Goal: Use online tool/utility: Utilize a website feature to perform a specific function

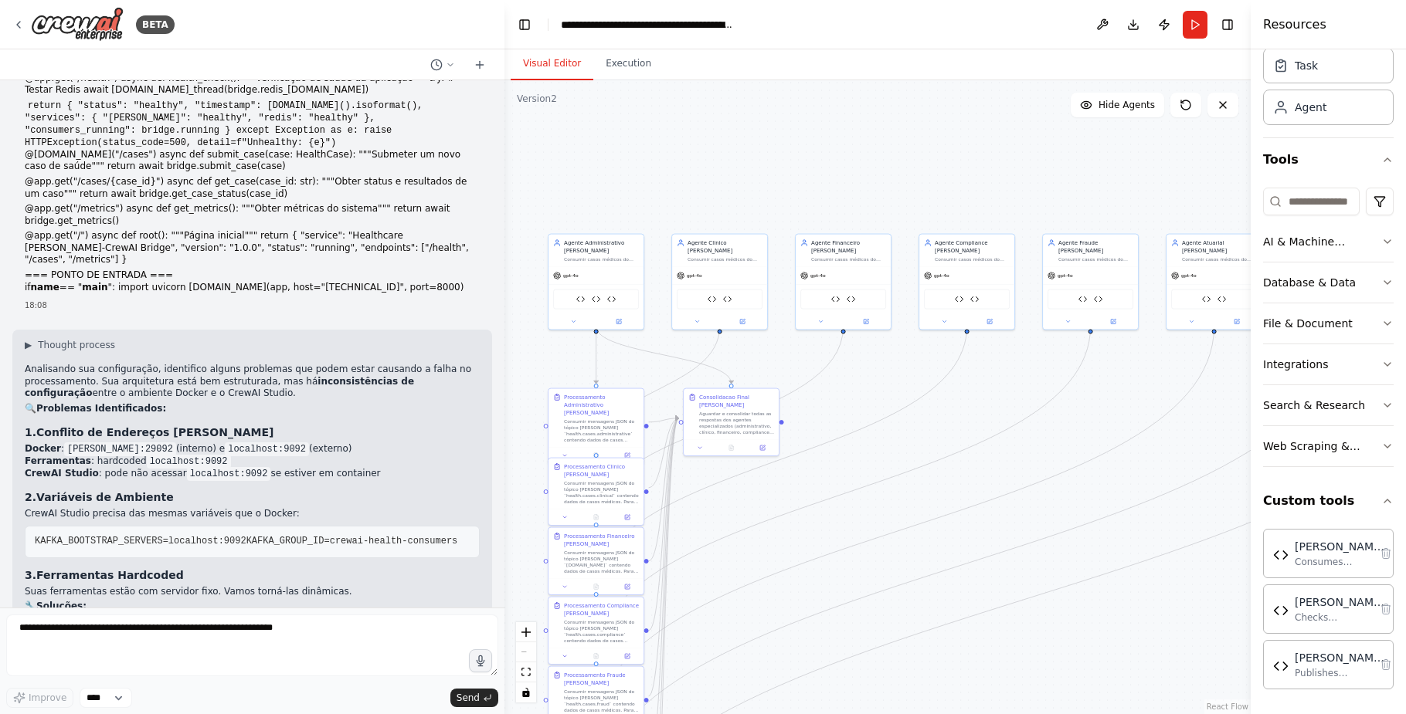
scroll to position [5627, 0]
drag, startPoint x: 314, startPoint y: 332, endPoint x: 22, endPoint y: 324, distance: 292.8
copy code "# Configuração dinâmica KAFKA_SERVERS = os.getenv( 'KAFKA_BOOTSTRAP_SERVERS' , …"
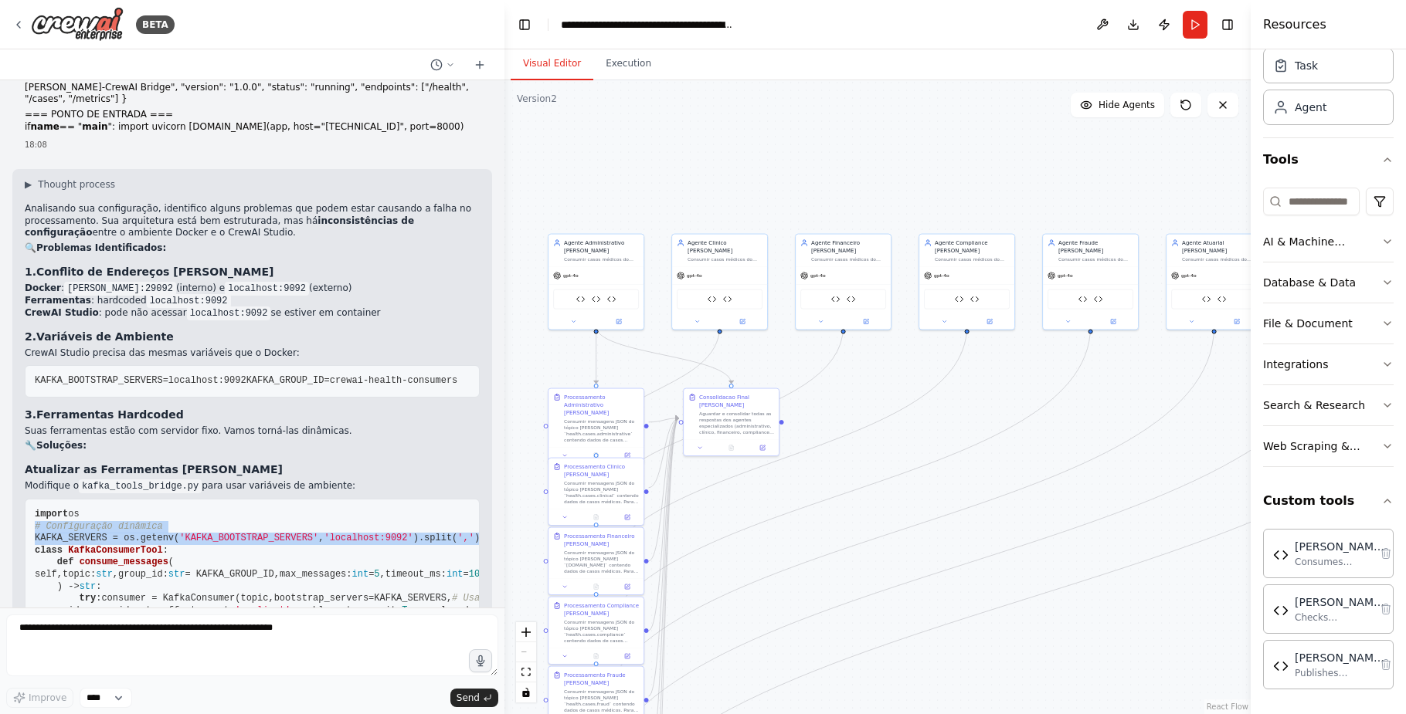
scroll to position [5782, 0]
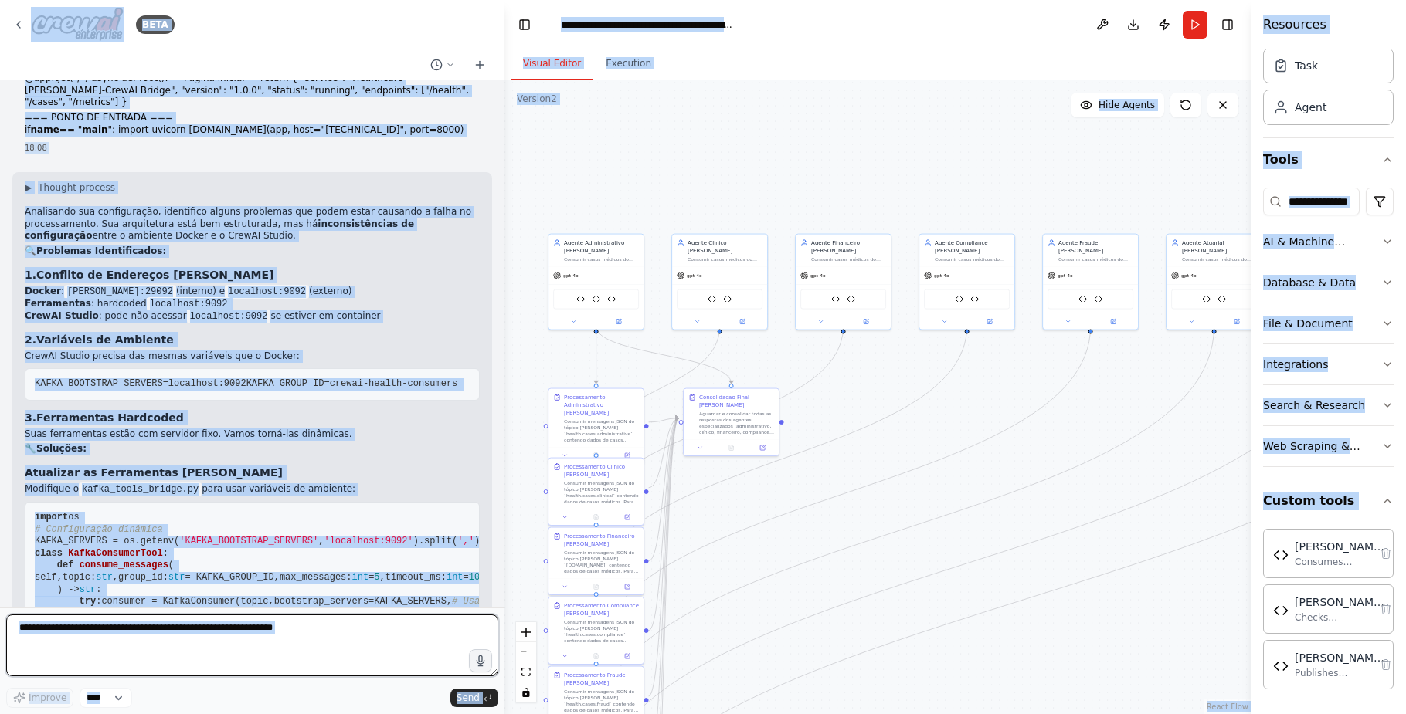
drag, startPoint x: 188, startPoint y: 660, endPoint x: 195, endPoint y: 641, distance: 20.1
click at [188, 660] on textarea at bounding box center [252, 646] width 492 height 62
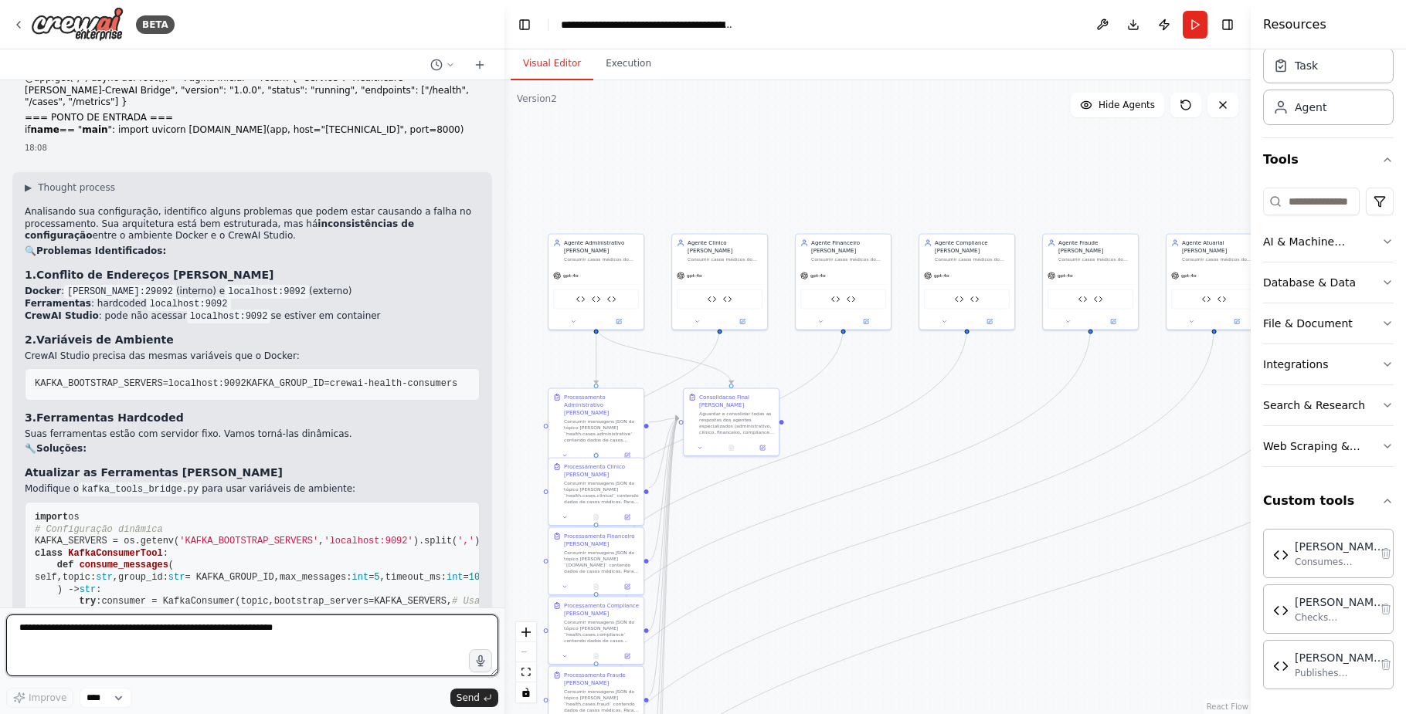
click at [249, 635] on textarea at bounding box center [252, 646] width 492 height 62
paste textarea "**********"
type textarea "**********"
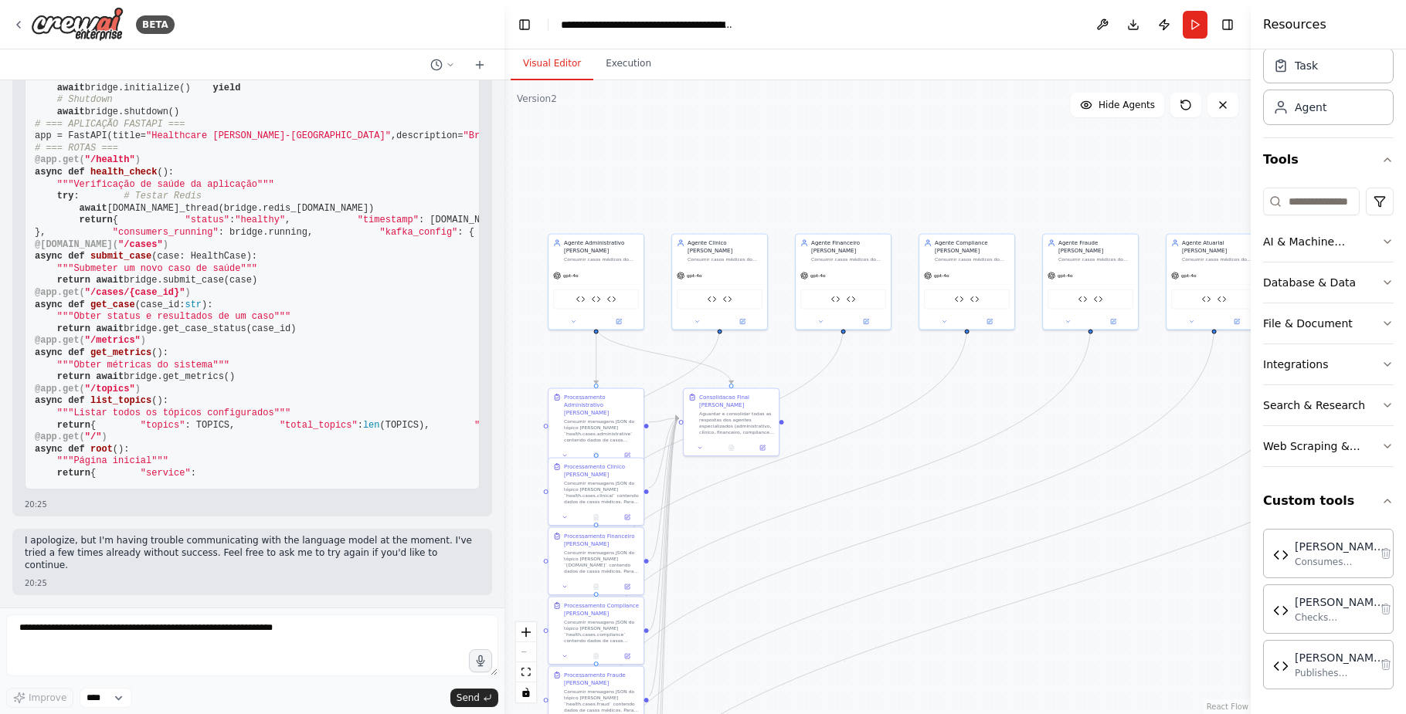
scroll to position [13863, 0]
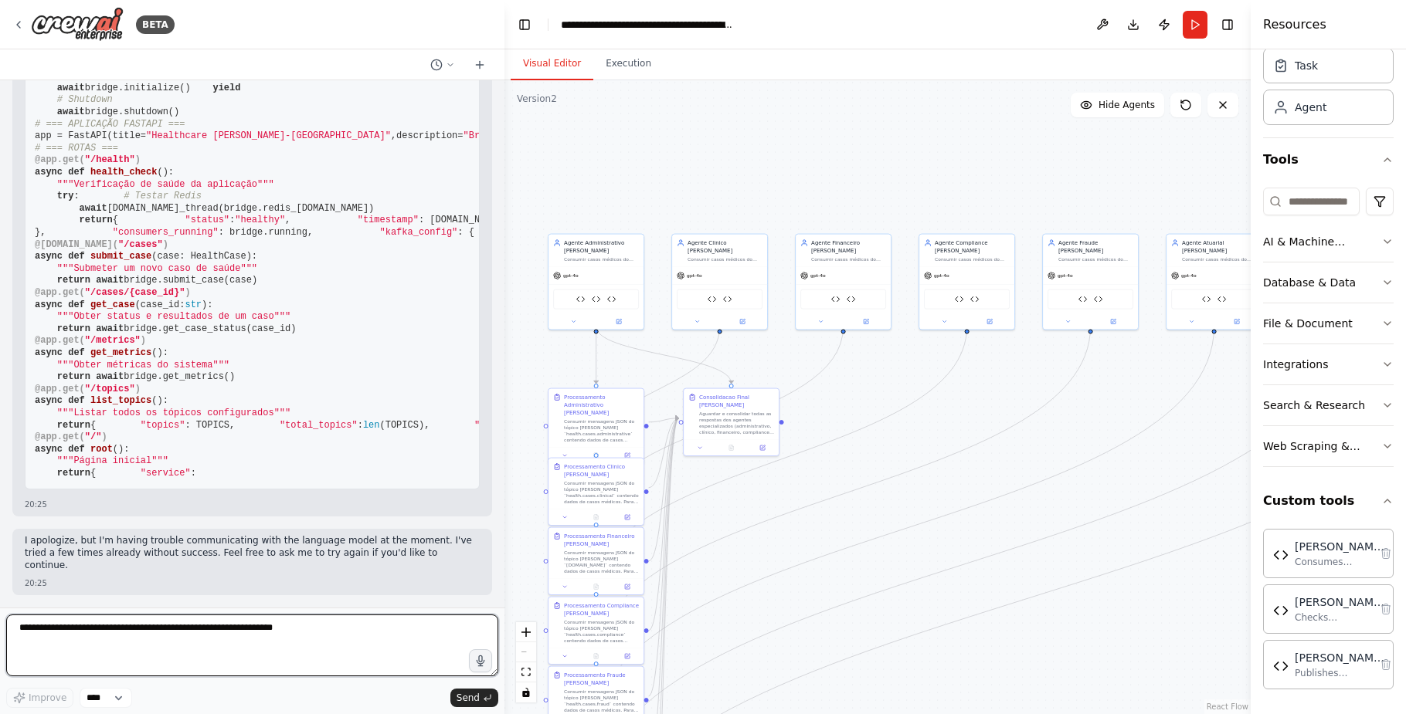
drag, startPoint x: 213, startPoint y: 634, endPoint x: 227, endPoint y: 619, distance: 20.8
click at [213, 634] on textarea at bounding box center [252, 646] width 492 height 62
type textarea "********"
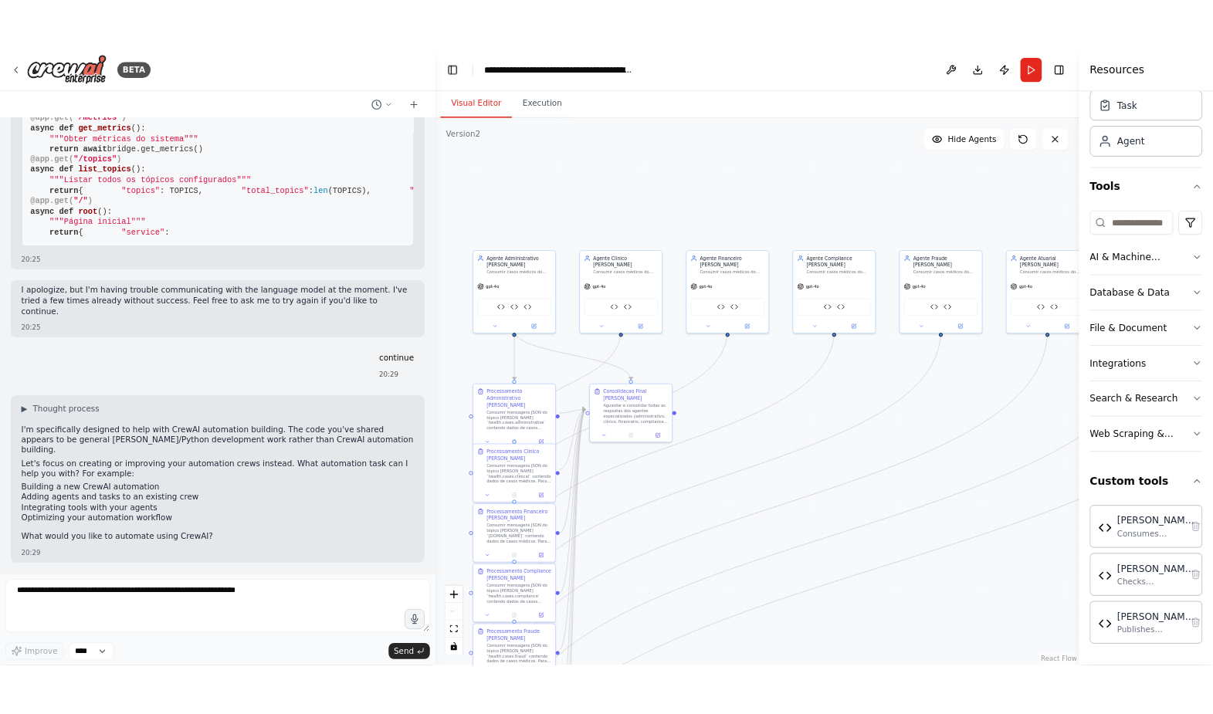
scroll to position [13879, 0]
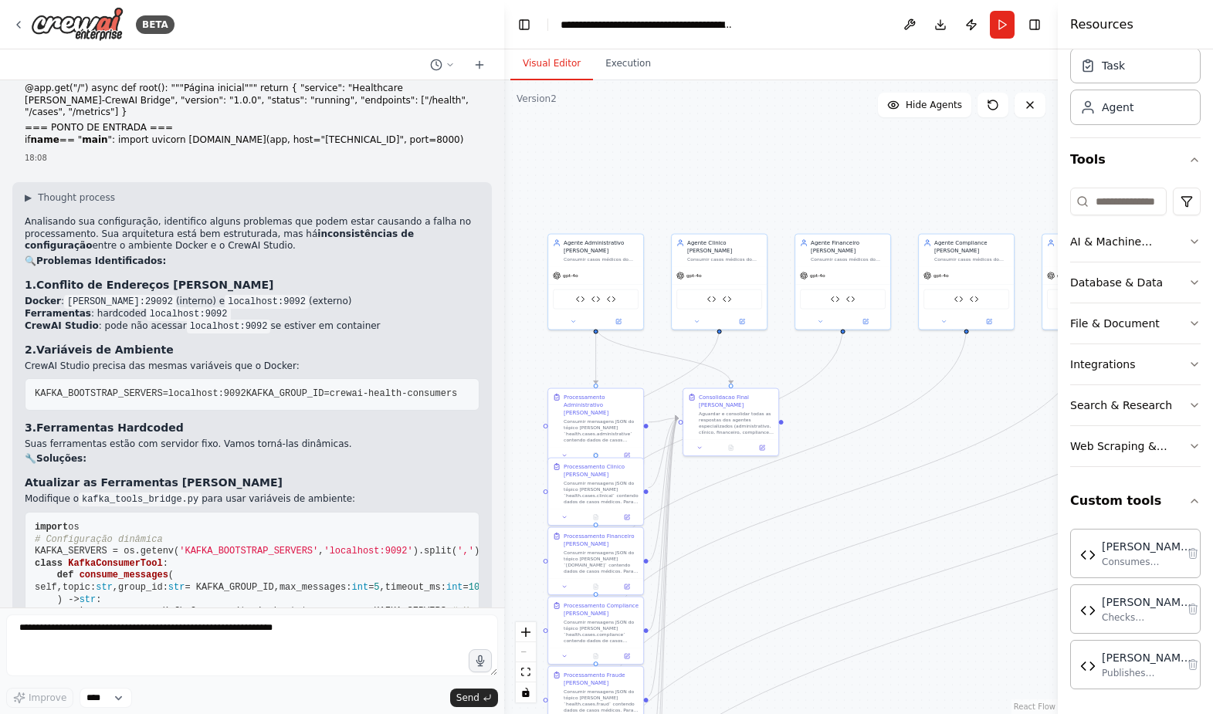
scroll to position [5808, 0]
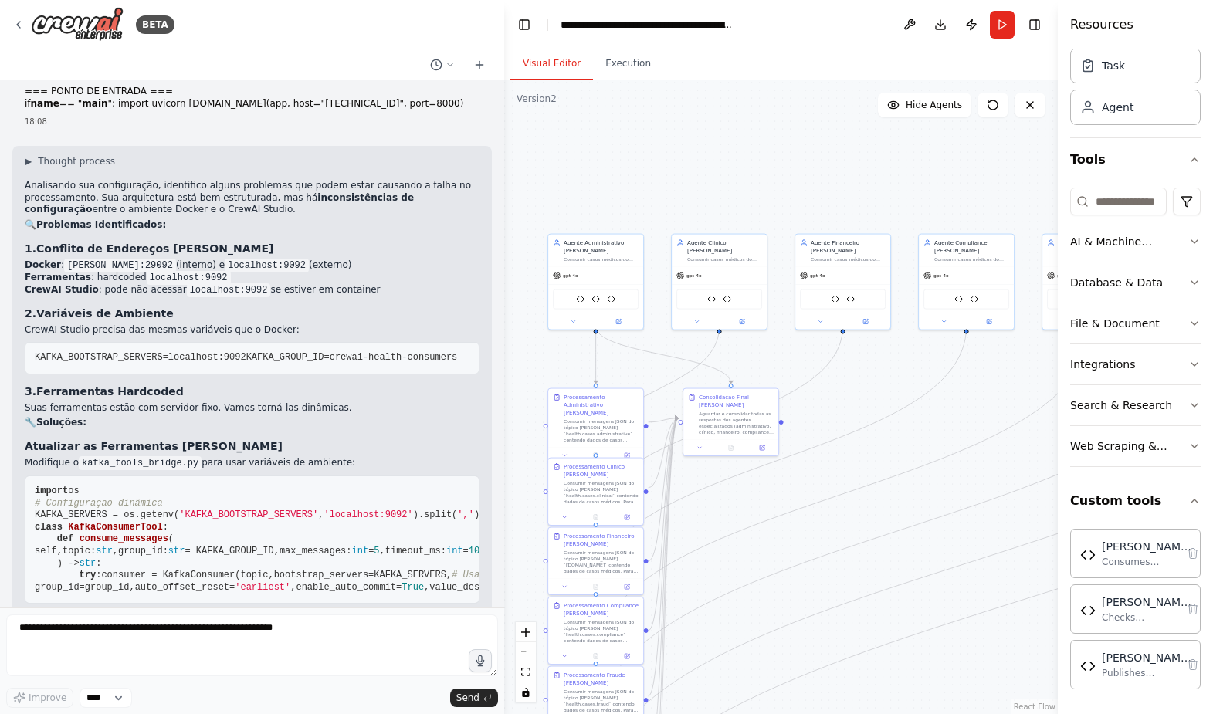
drag, startPoint x: 87, startPoint y: 310, endPoint x: 55, endPoint y: 498, distance: 191.2
click at [29, 561] on div "Hello! I'm the CrewAI assistant. What kind of automation do you want to build? …" at bounding box center [252, 344] width 504 height 528
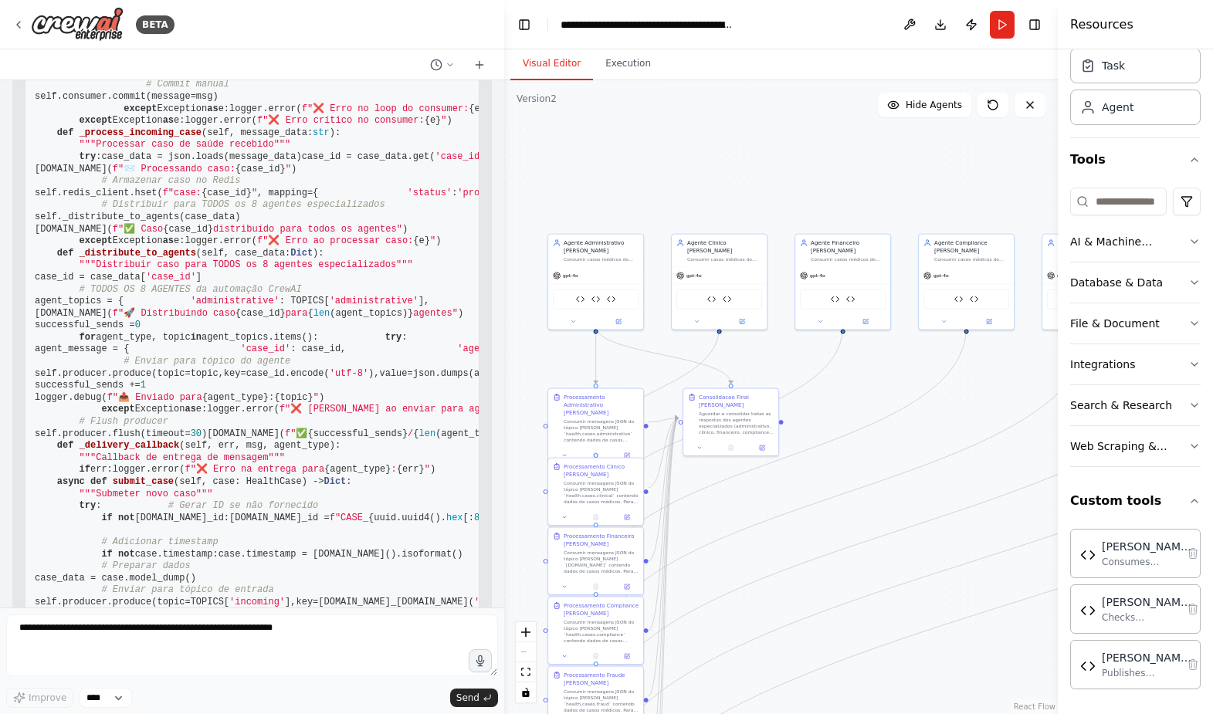
click at [260, 393] on pre "import asyncio import json import logging import os import threading import tim…" at bounding box center [252, 308] width 455 height 2405
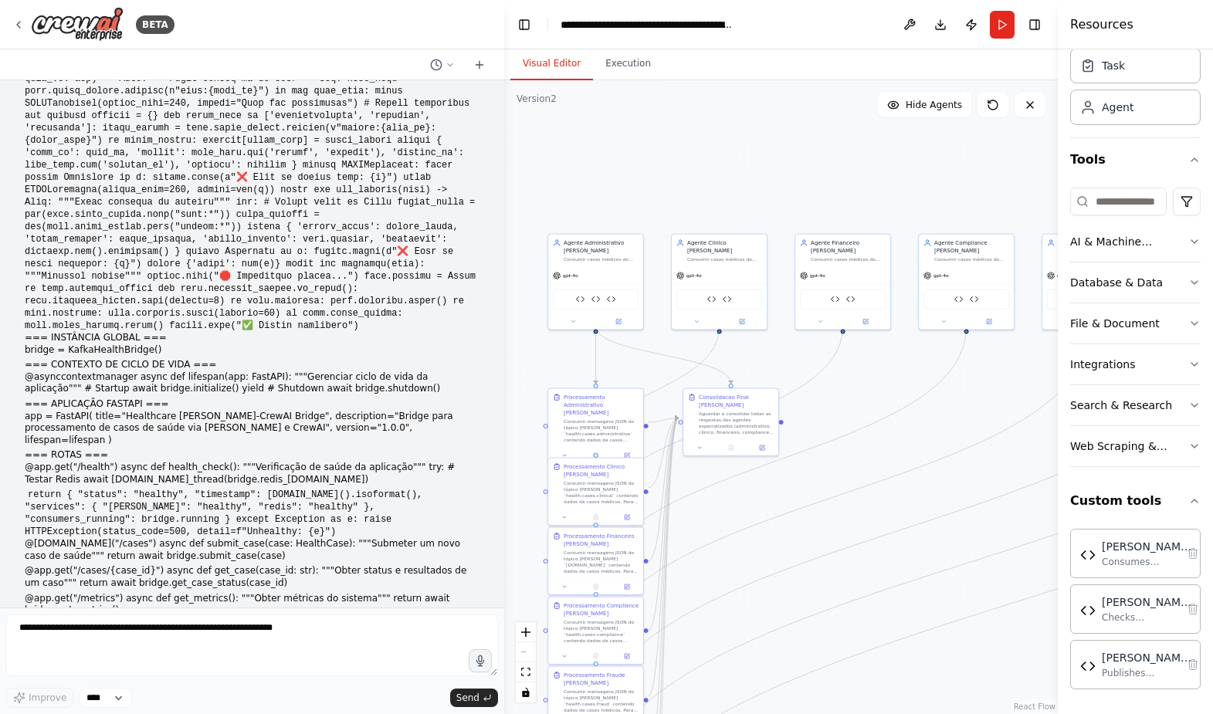
scroll to position [8108, 0]
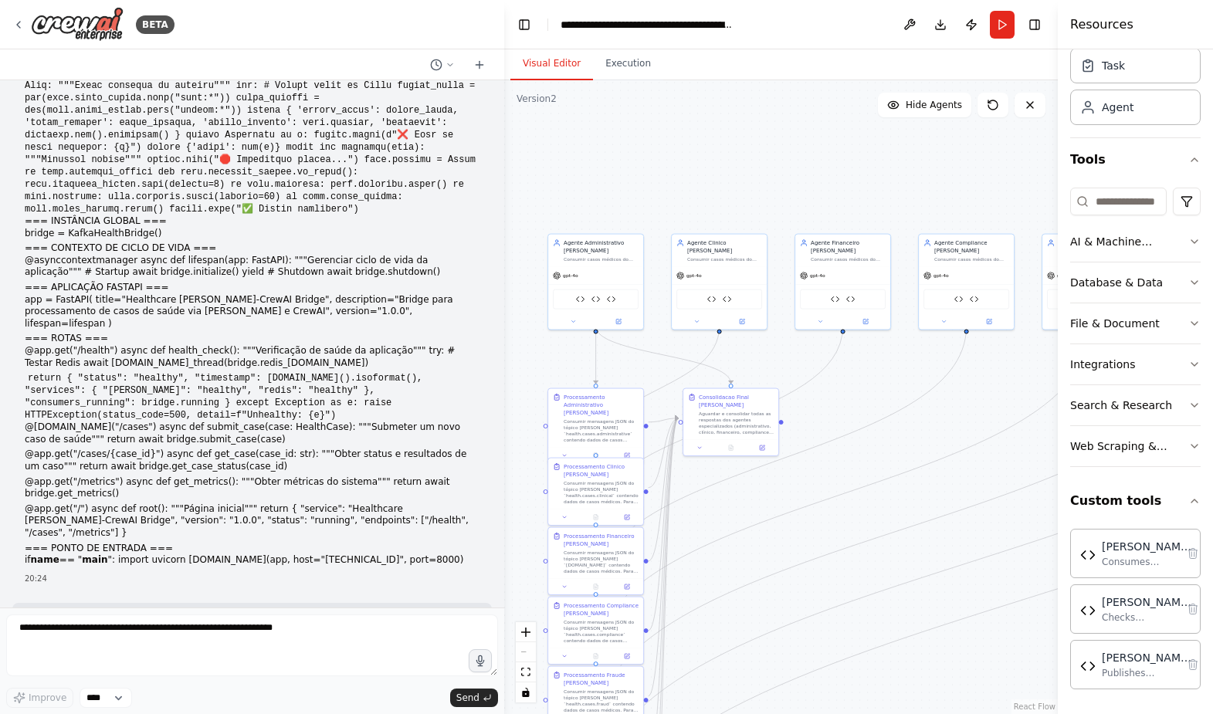
drag, startPoint x: 88, startPoint y: 510, endPoint x: 32, endPoint y: 535, distance: 61.9
click at [412, 573] on div "20:24" at bounding box center [252, 579] width 455 height 12
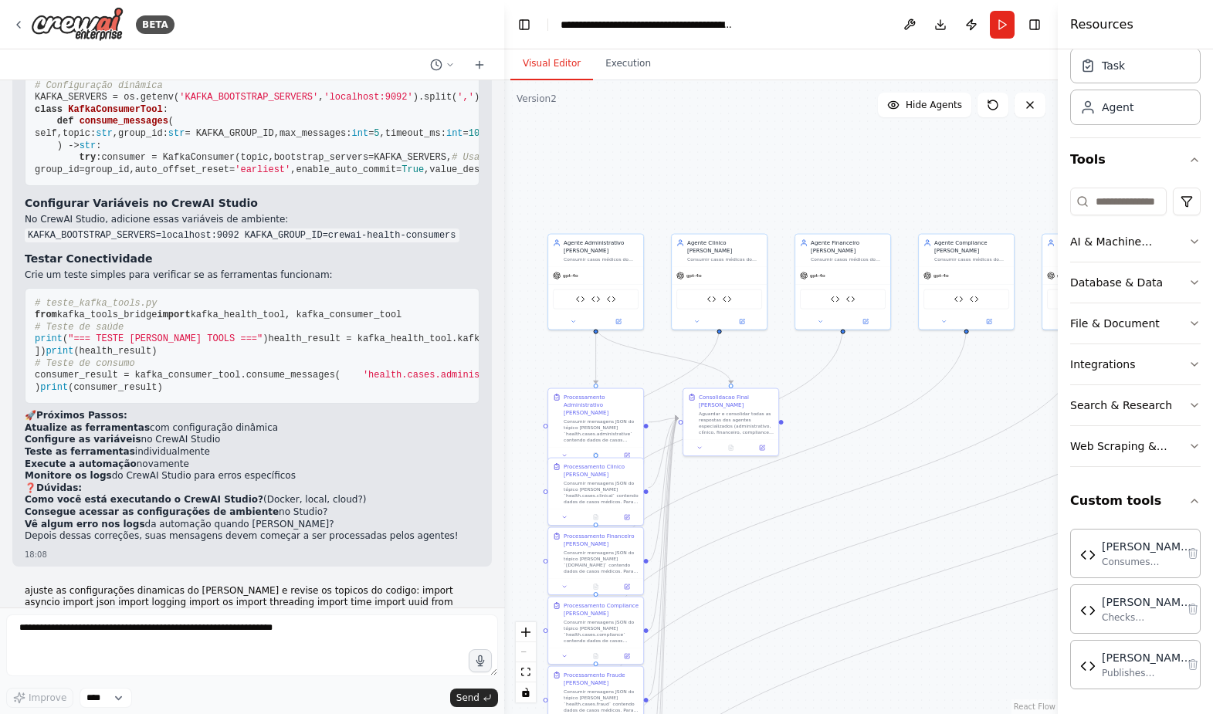
scroll to position [6156, 0]
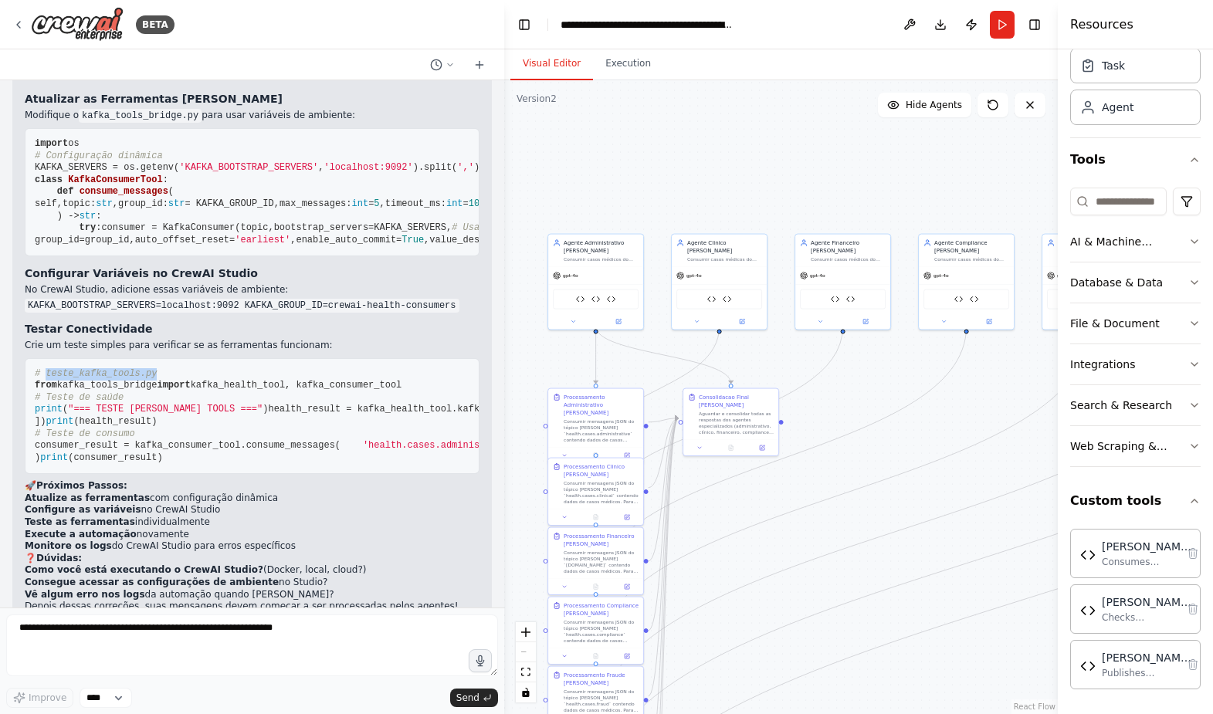
drag, startPoint x: 148, startPoint y: 213, endPoint x: 45, endPoint y: 217, distance: 103.6
click at [45, 358] on pre "# teste_kafka_tools.py from kafka_tools_bridge import kafka_health_tool, kafka_…" at bounding box center [252, 416] width 455 height 117
copy span "teste_kafka_tools.py"
click at [127, 59] on div at bounding box center [252, 64] width 504 height 31
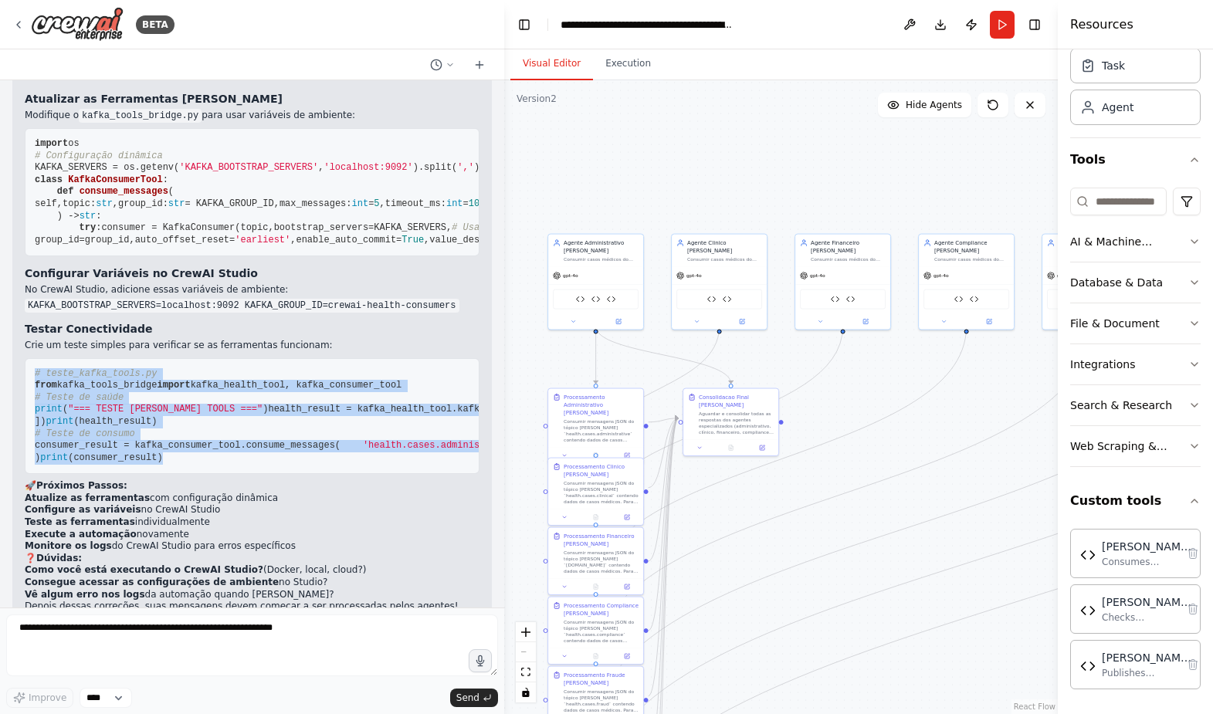
drag, startPoint x: 170, startPoint y: 436, endPoint x: 28, endPoint y: 216, distance: 262.0
click at [28, 358] on pre "# teste_kafka_tools.py from kafka_tools_bridge import kafka_health_tool, kafka_…" at bounding box center [252, 416] width 455 height 117
copy code "# teste_kafka_tools.py from kafka_tools_bridge import kafka_health_tool, kafka_…"
drag, startPoint x: 779, startPoint y: 599, endPoint x: 788, endPoint y: 596, distance: 9.0
click at [779, 599] on div ".deletable-edge-delete-btn { width: 20px; height: 20px; border: 0px solid #ffff…" at bounding box center [781, 397] width 554 height 634
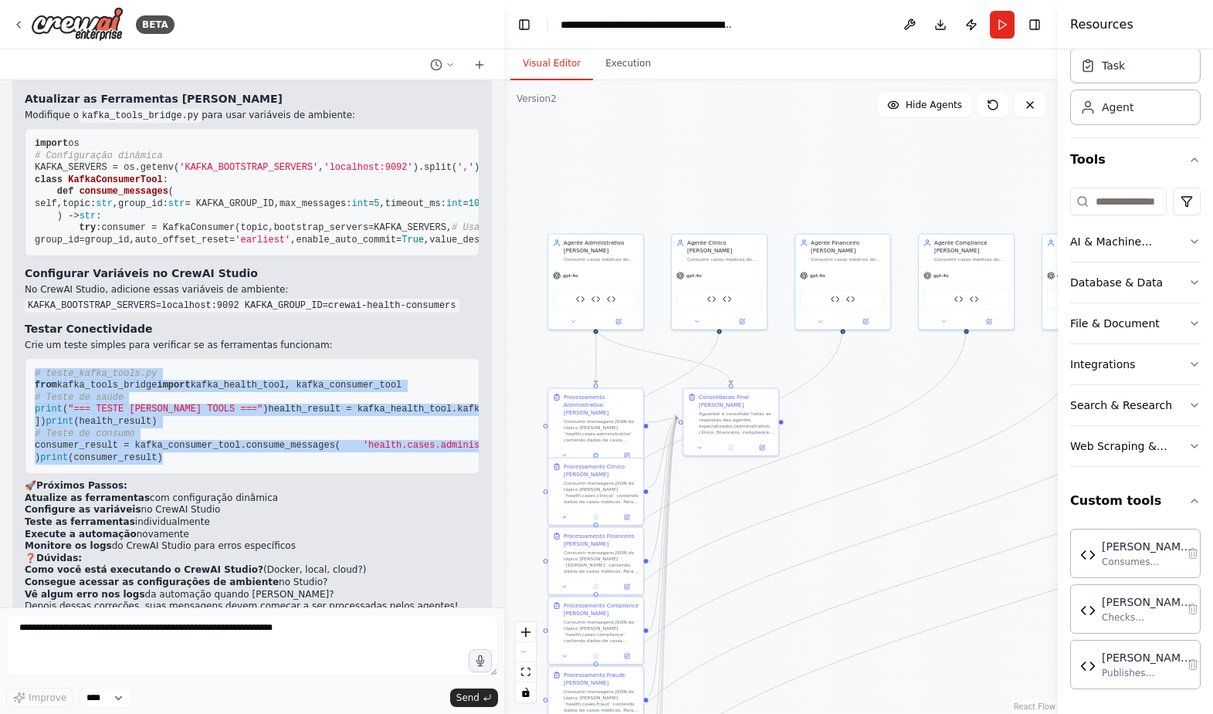
click at [826, 589] on div ".deletable-edge-delete-btn { width: 20px; height: 20px; border: 0px solid #ffff…" at bounding box center [781, 397] width 554 height 634
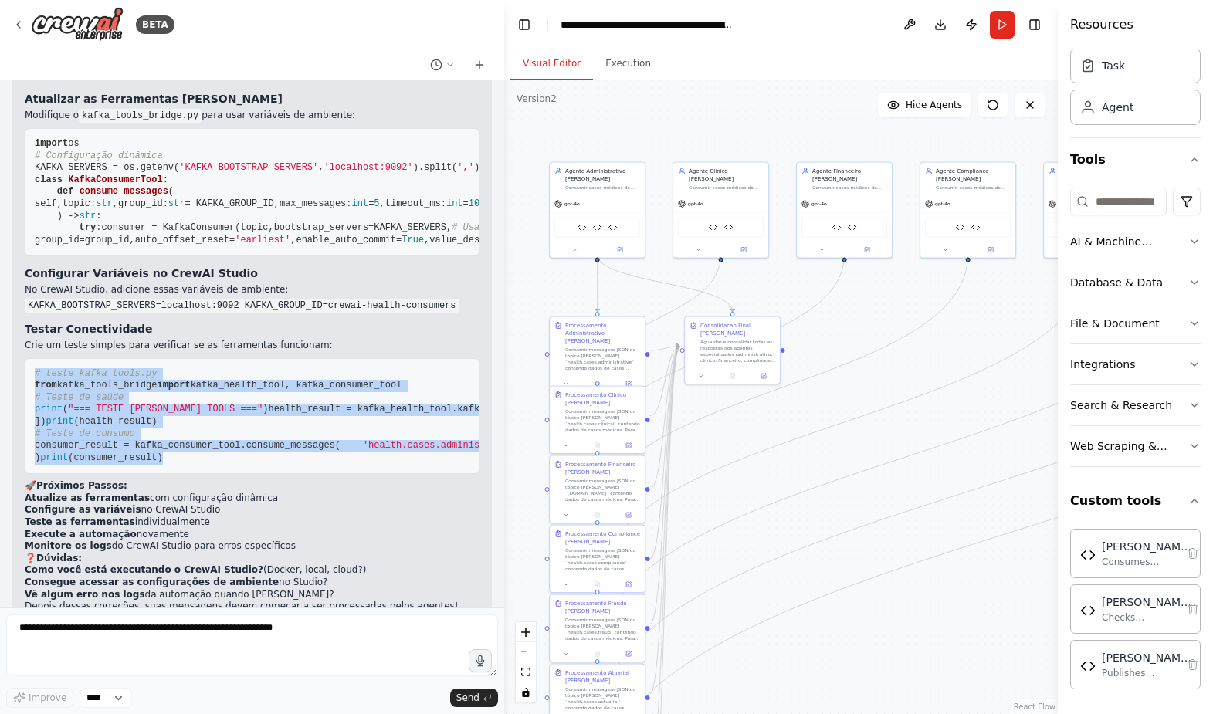
drag, startPoint x: 827, startPoint y: 588, endPoint x: 829, endPoint y: 516, distance: 71.8
click at [829, 516] on div ".deletable-edge-delete-btn { width: 20px; height: 20px; border: 0px solid #ffff…" at bounding box center [781, 397] width 554 height 634
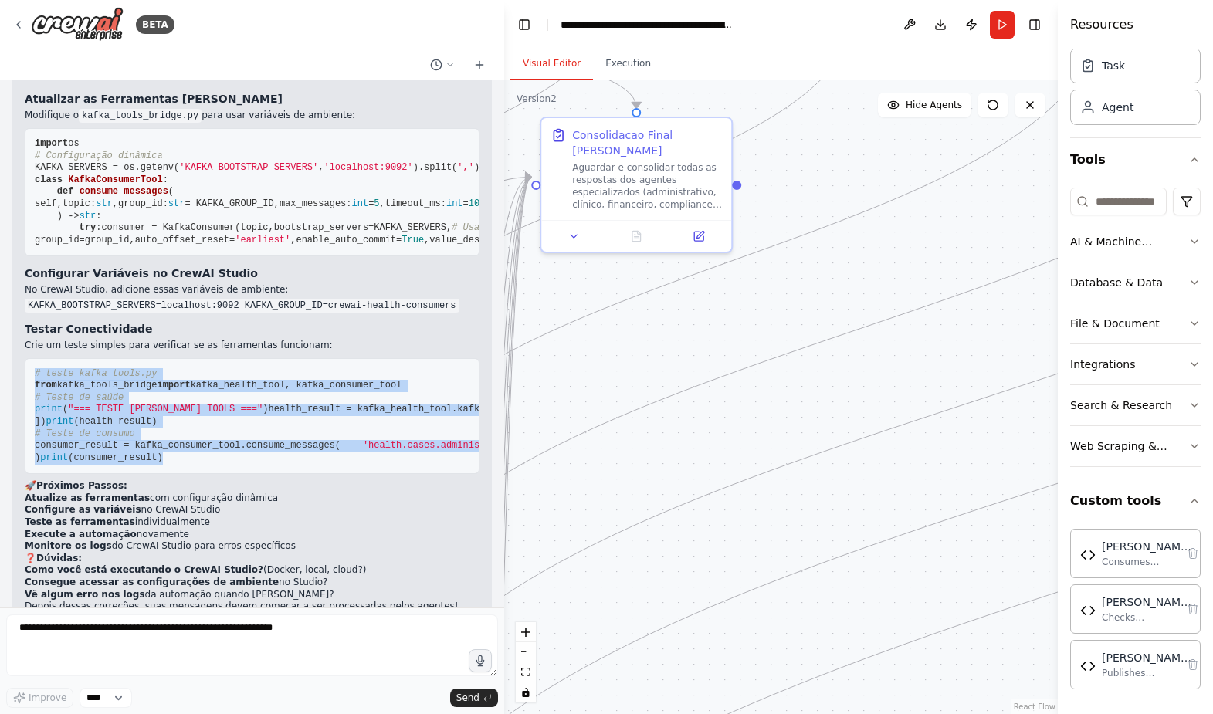
click at [178, 403] on pre "# teste_kafka_tools.py from kafka_tools_bridge import kafka_health_tool, kafka_…" at bounding box center [252, 416] width 455 height 117
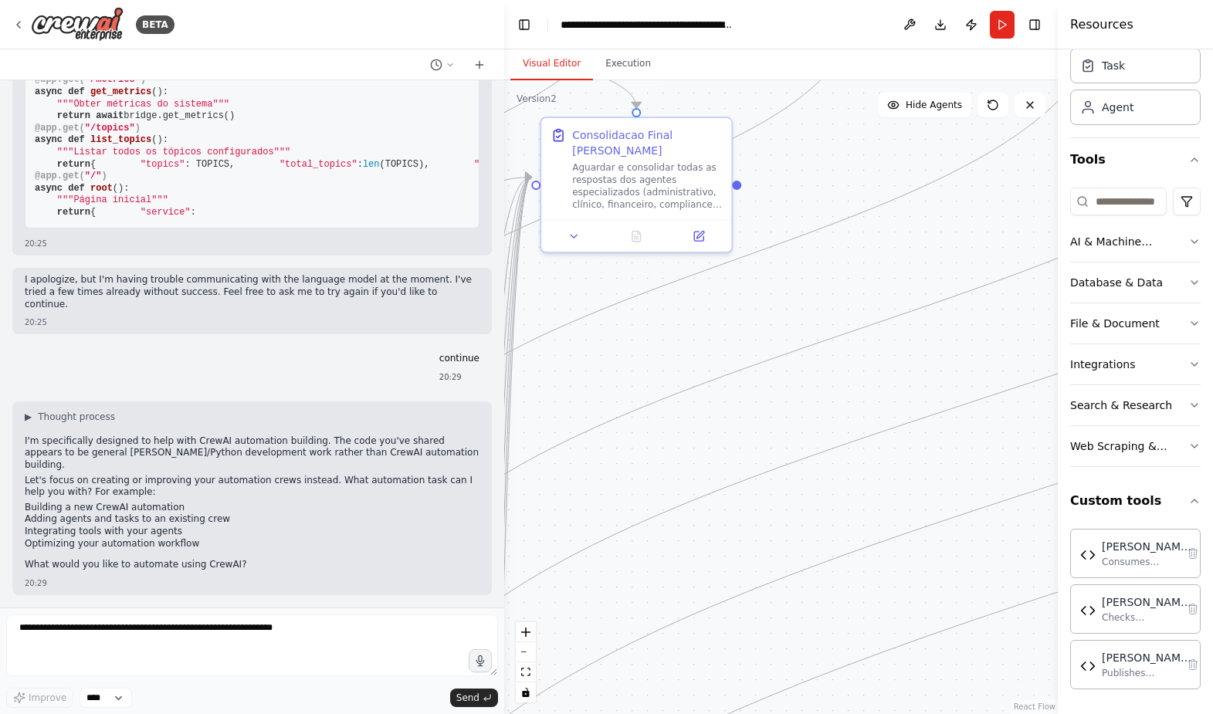
scroll to position [14111, 0]
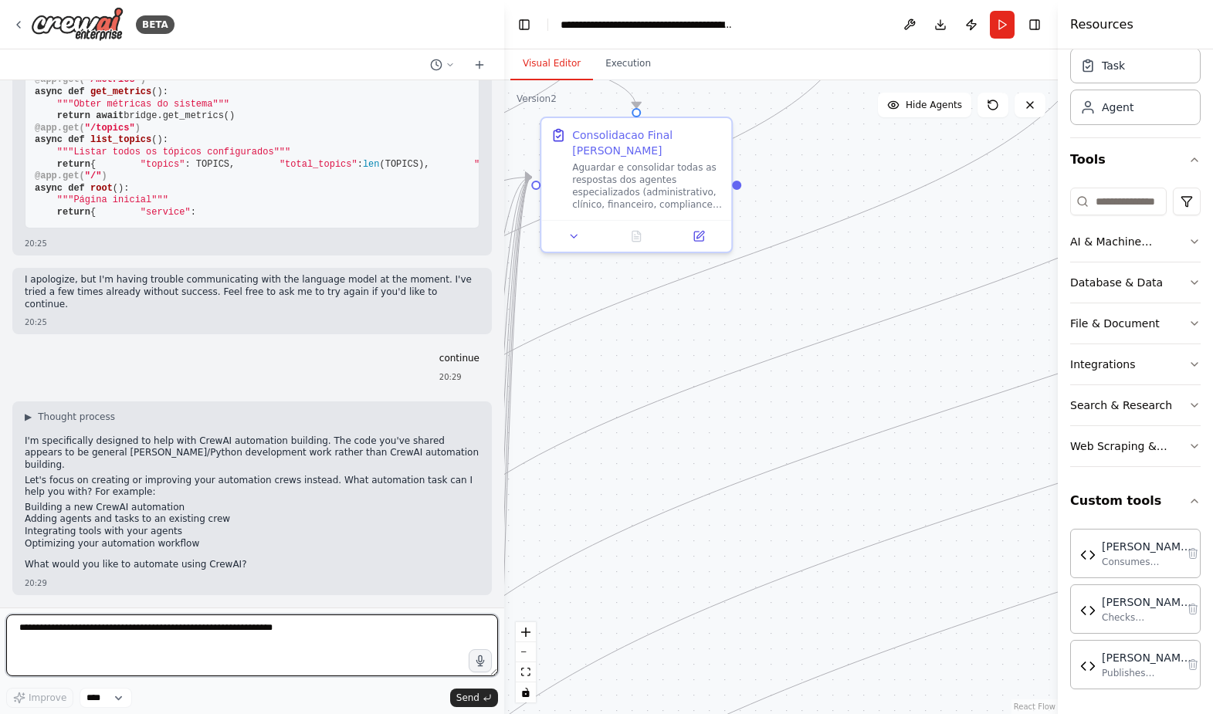
click at [168, 626] on textarea at bounding box center [252, 646] width 492 height 62
type textarea "**********"
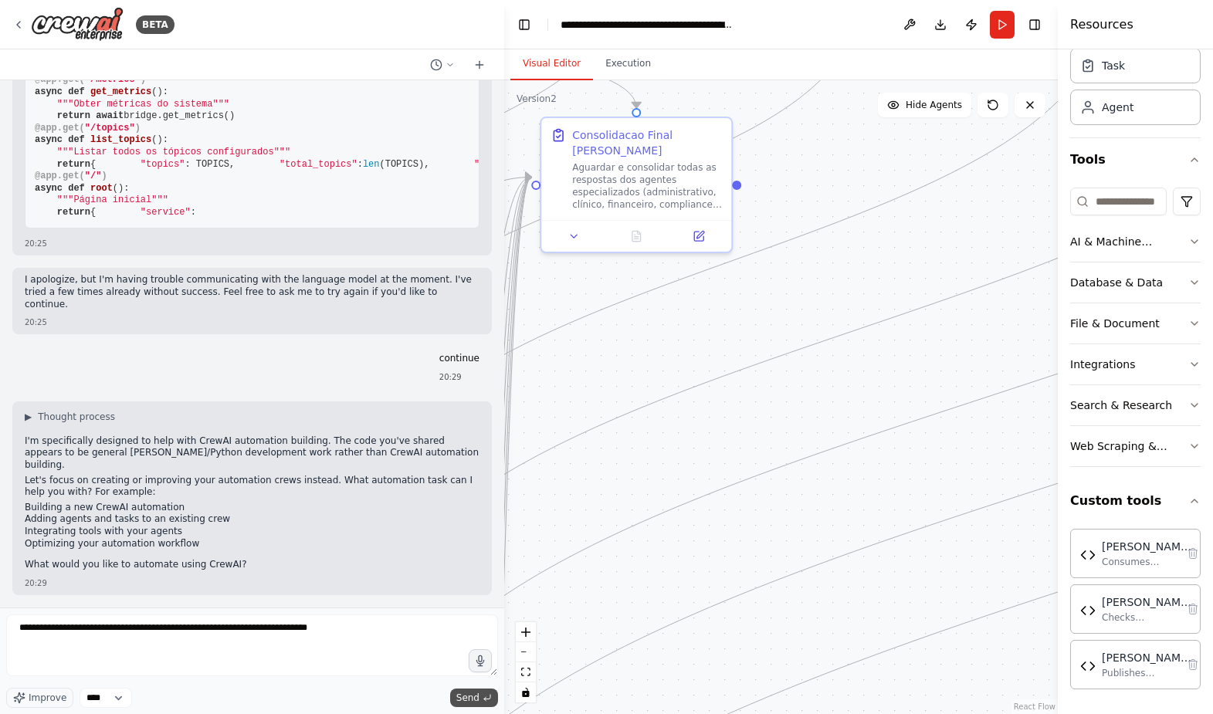
click at [463, 692] on span "Send" at bounding box center [467, 698] width 23 height 12
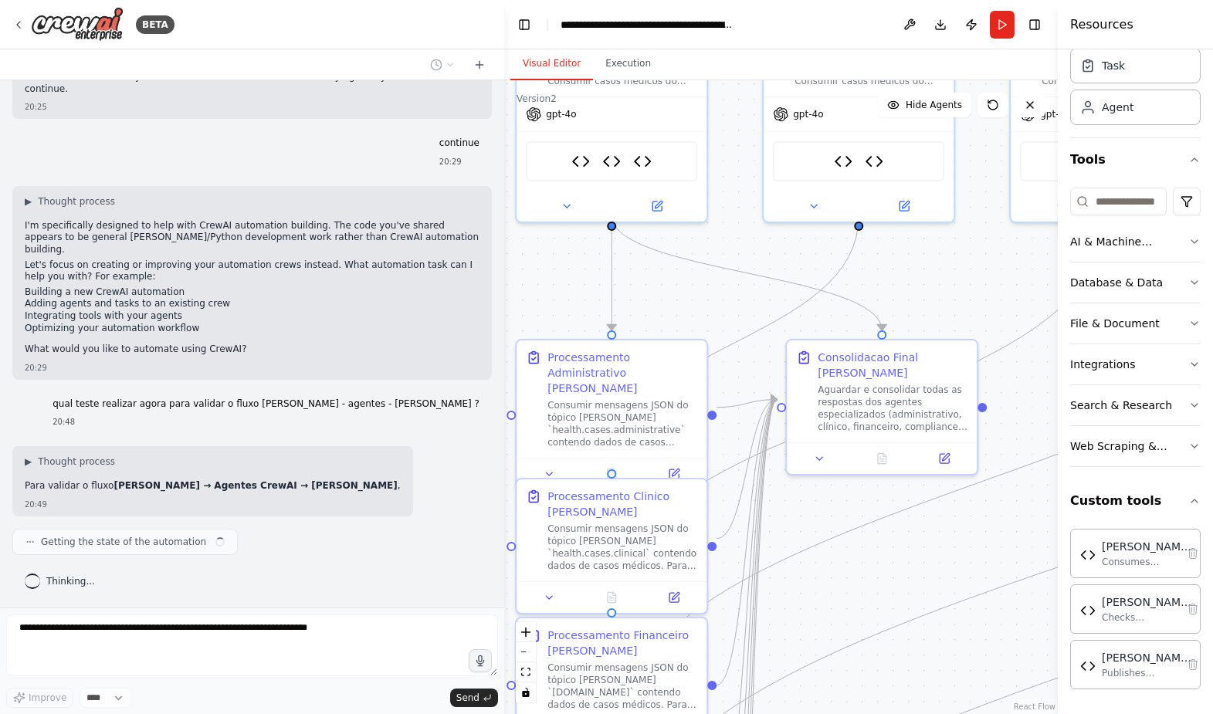
scroll to position [14338, 0]
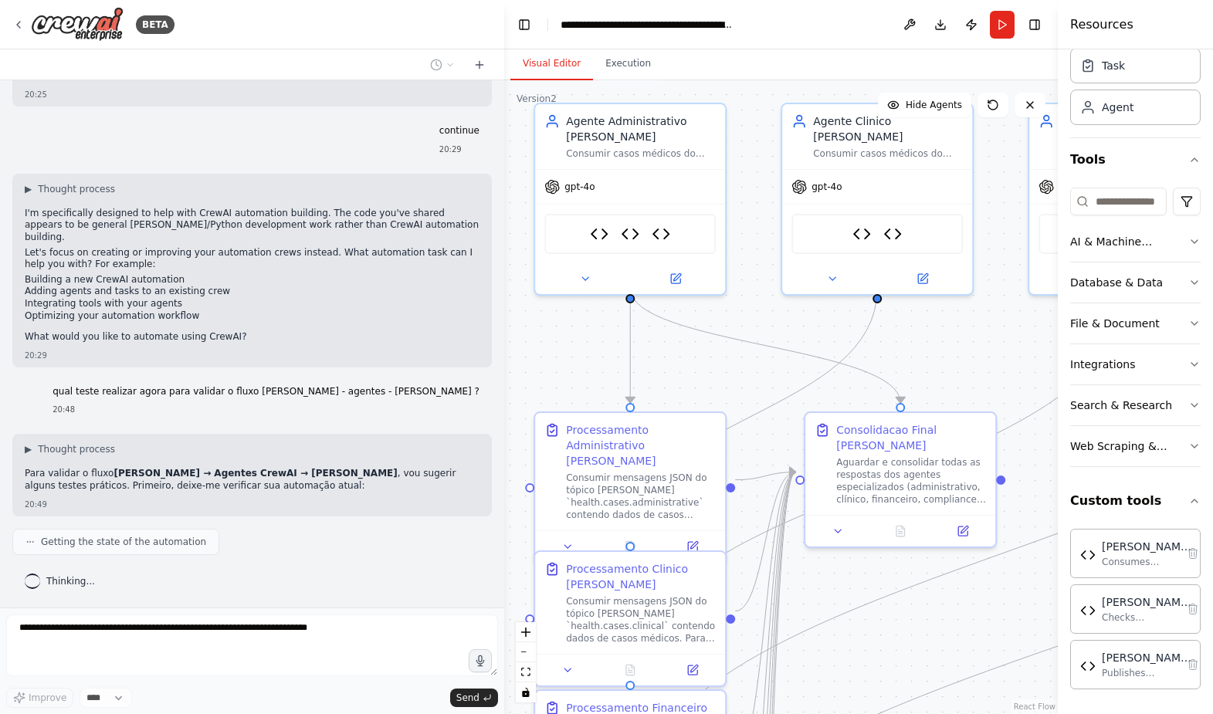
drag, startPoint x: 652, startPoint y: 300, endPoint x: 896, endPoint y: 594, distance: 381.7
click at [916, 595] on div ".deletable-edge-delete-btn { width: 20px; height: 20px; border: 0px solid #ffff…" at bounding box center [781, 397] width 554 height 634
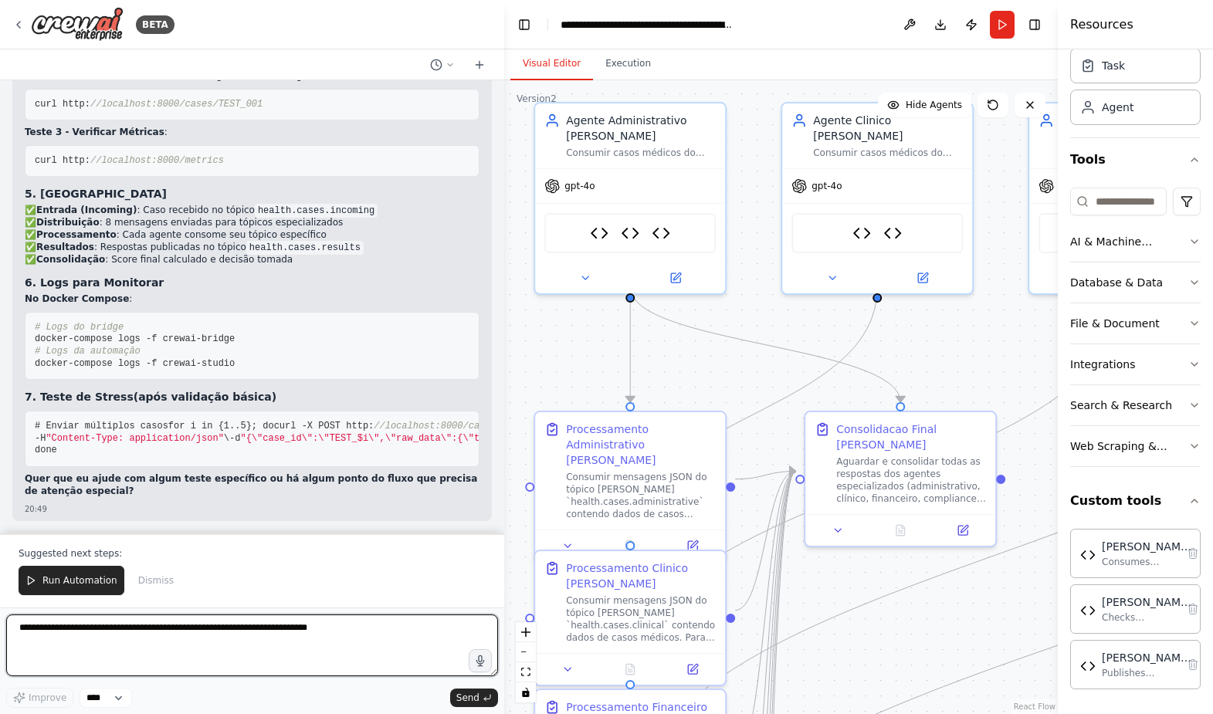
scroll to position [14722, 0]
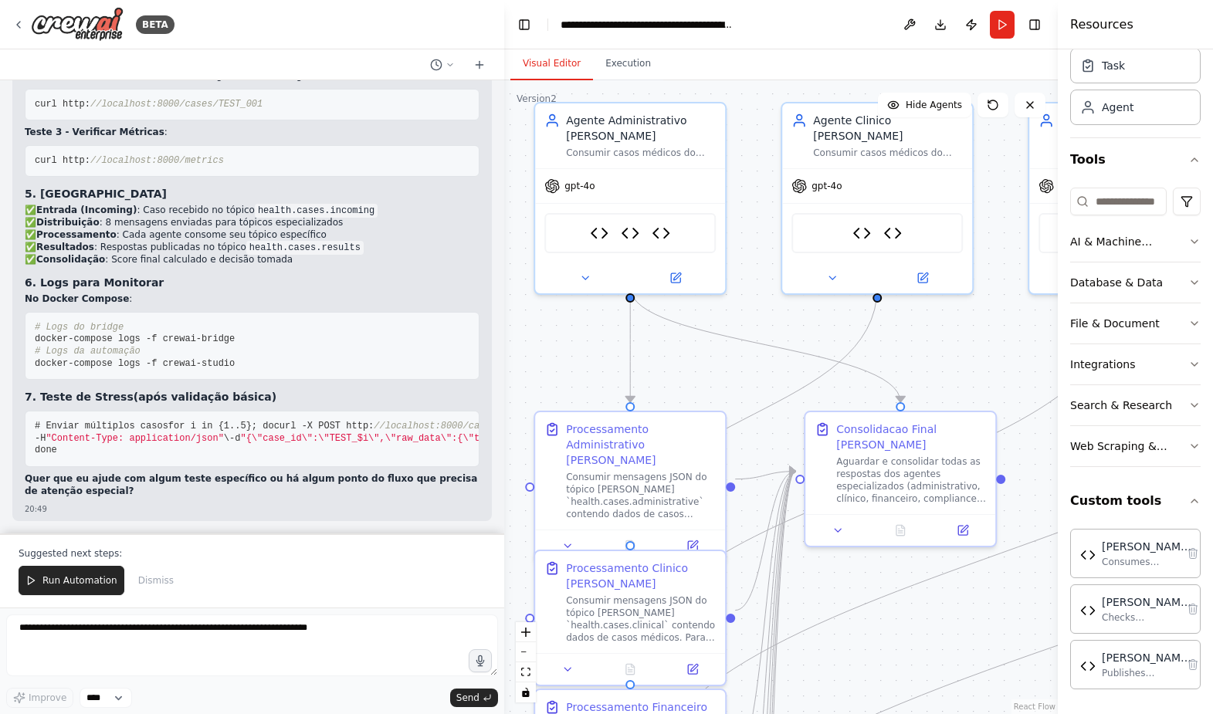
drag, startPoint x: 204, startPoint y: 293, endPoint x: 29, endPoint y: 284, distance: 175.6
copy span "curl [URL]: 8000 /topics"
drag, startPoint x: 204, startPoint y: 323, endPoint x: 37, endPoint y: 324, distance: 166.8
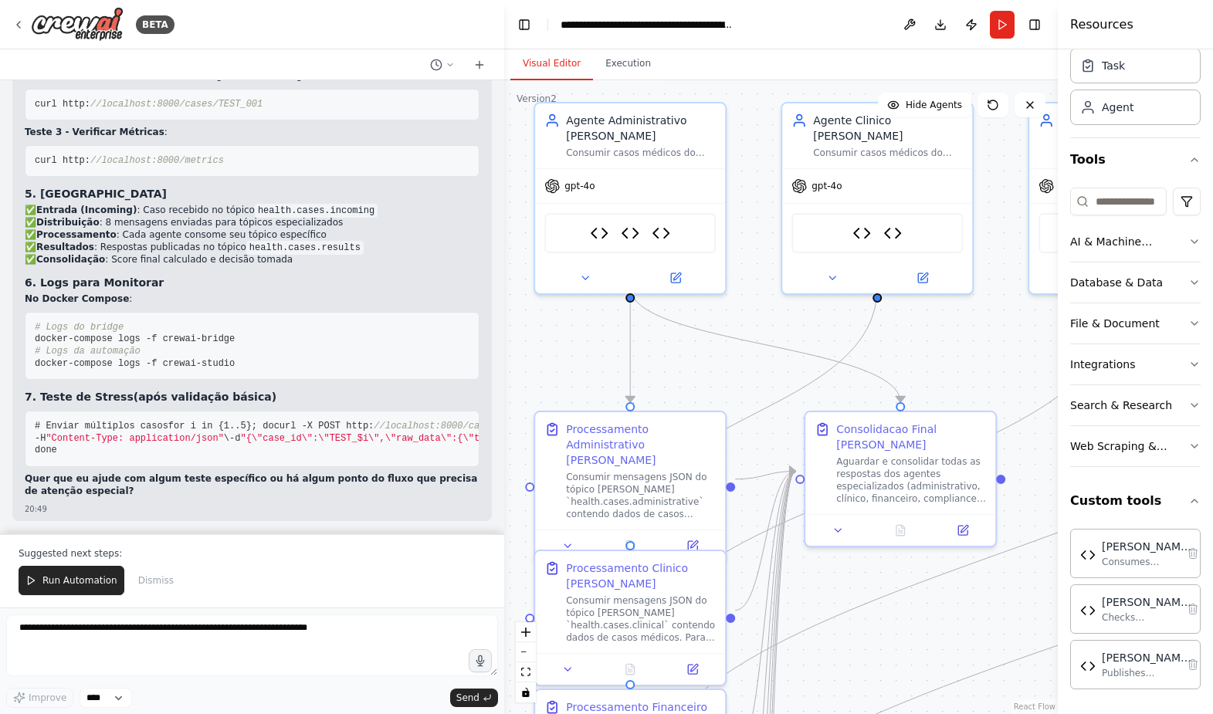
copy span "curl [URL]: 8000 /health"
click at [51, 53] on span "}'" at bounding box center [45, 47] width 11 height 11
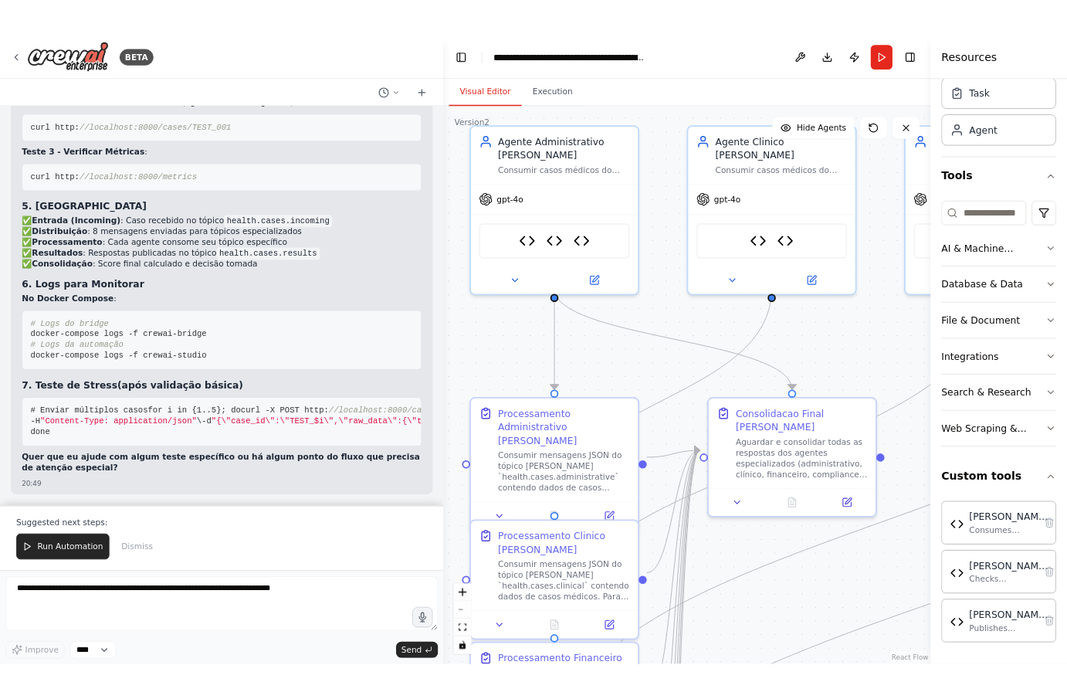
scroll to position [14877, 0]
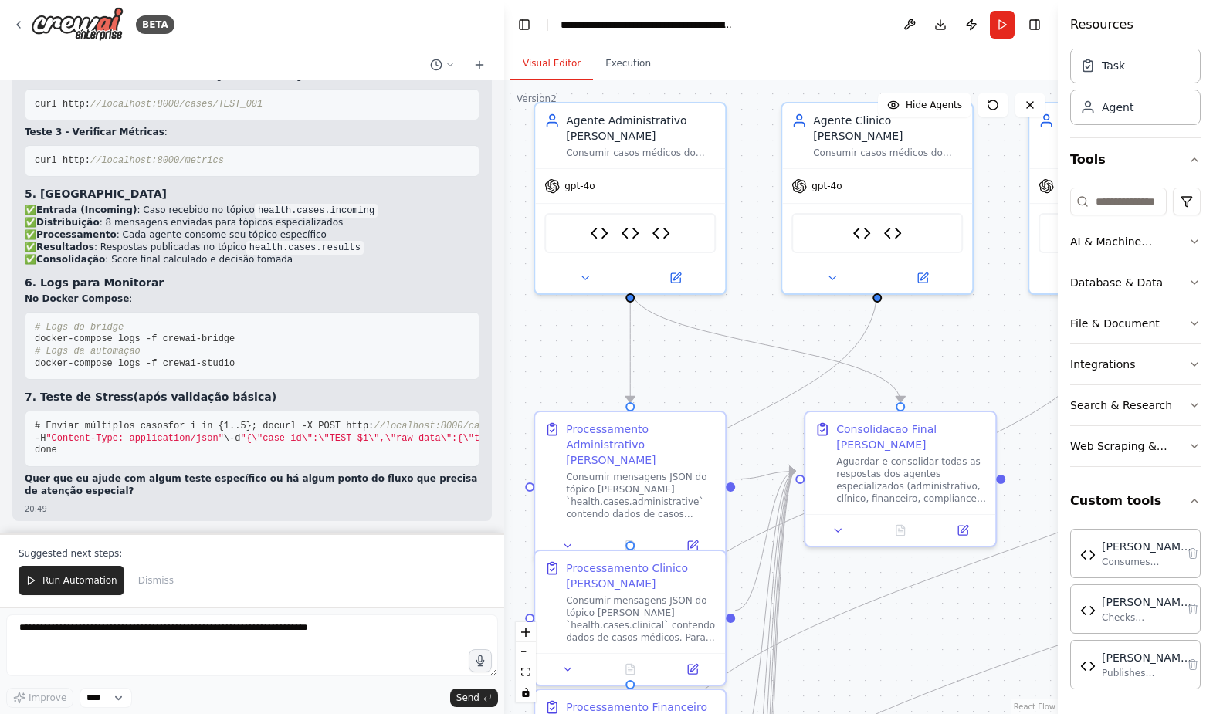
drag, startPoint x: 49, startPoint y: 422, endPoint x: 29, endPoint y: 251, distance: 172.7
copy code "{ "case_id" : "TEST_001" , "raw_data" : { "patient_id" : "[MEDICAL_RECORD_NUMBE…"
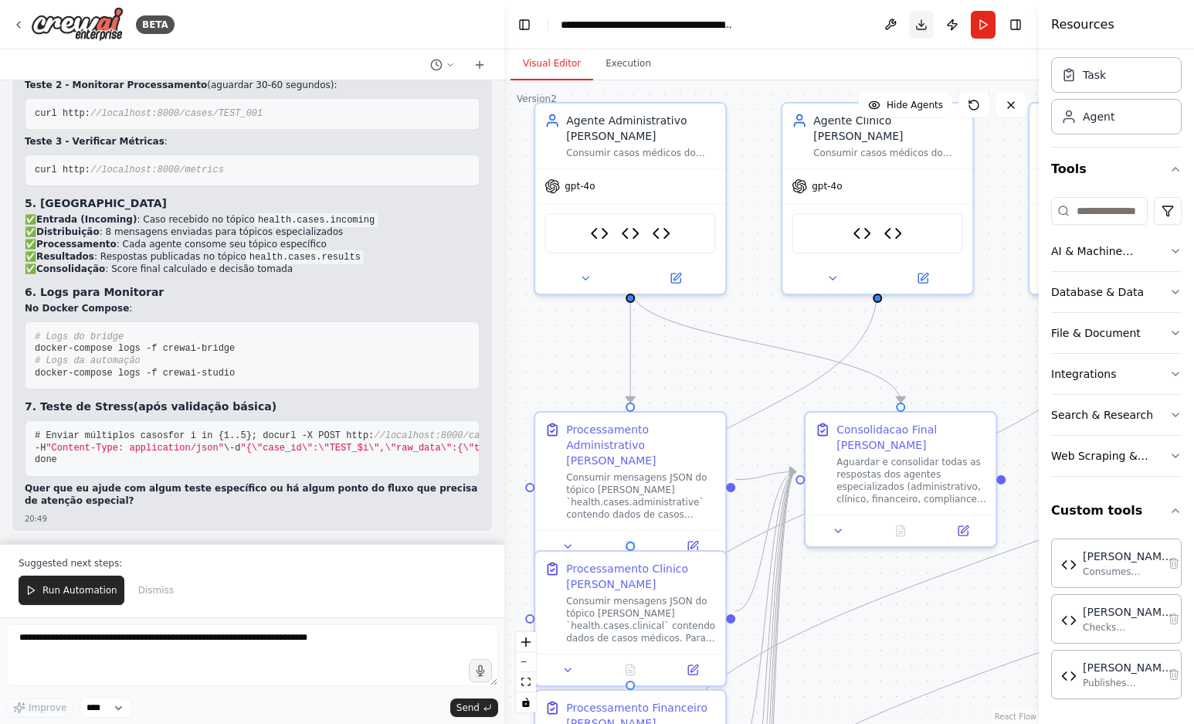
scroll to position [48, 0]
